Goal: Information Seeking & Learning: Learn about a topic

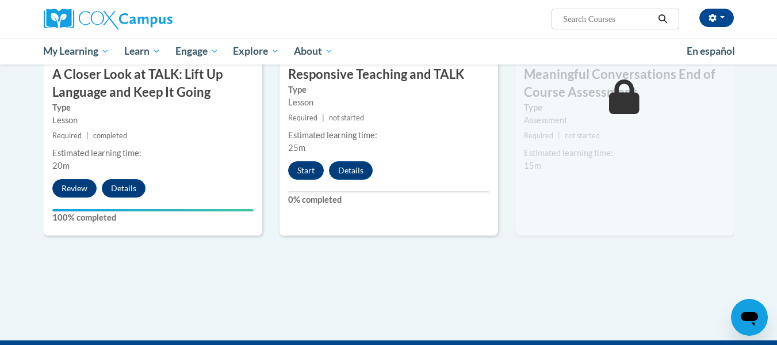
scroll to position [702, 0]
